Goal: Task Accomplishment & Management: Complete application form

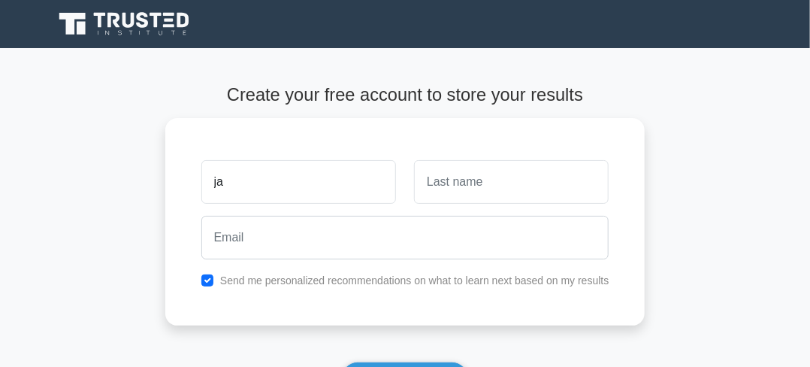
type input "j"
type input "L"
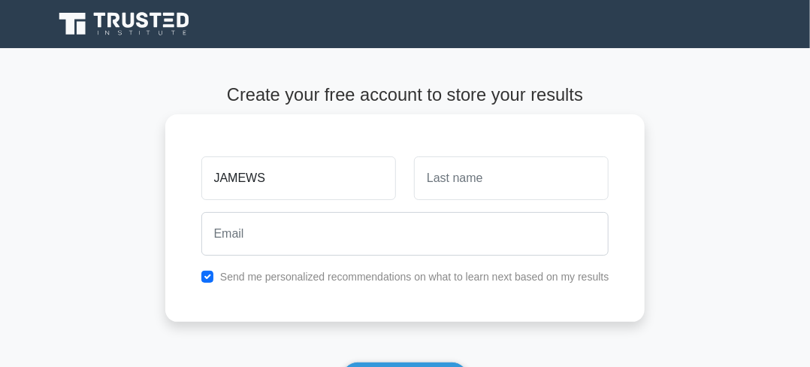
type input "JAMEWS"
click at [496, 187] on input "text" at bounding box center [511, 178] width 195 height 44
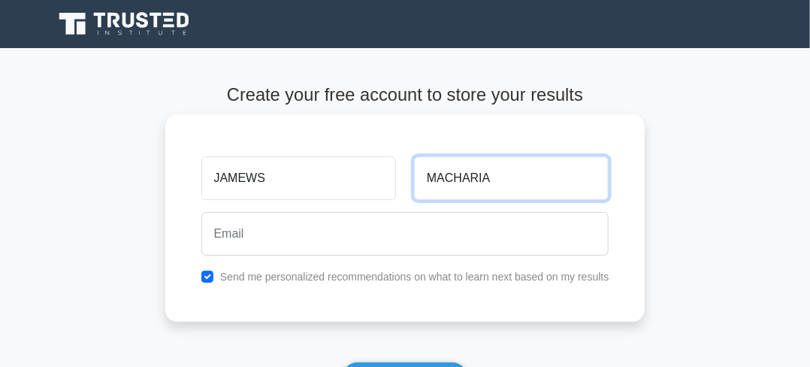
type input "MACHARIA"
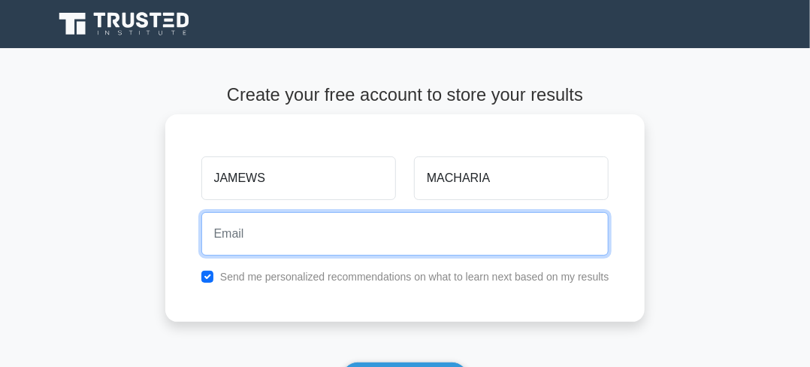
click at [391, 227] on input "email" at bounding box center [405, 234] width 408 height 44
type input "236"
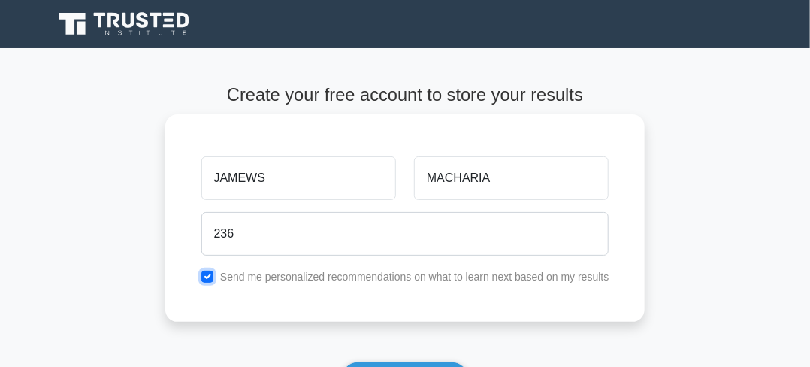
click at [213, 274] on input "checkbox" at bounding box center [207, 277] width 12 height 12
checkbox input "true"
